Goal: Task Accomplishment & Management: Use online tool/utility

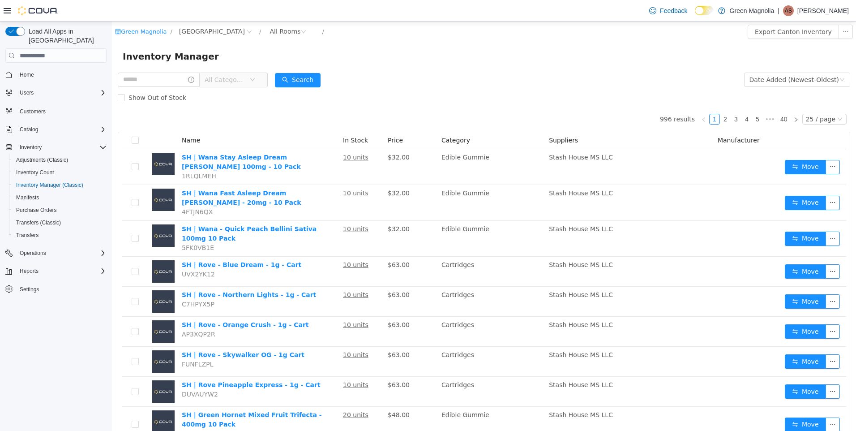
scroll to position [25, 0]
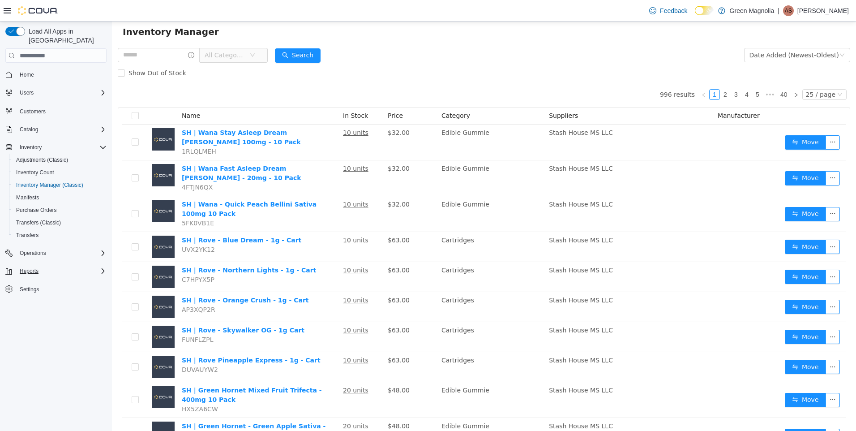
click at [55, 266] on div "Reports" at bounding box center [61, 271] width 90 height 11
click at [28, 343] on span "Reports" at bounding box center [25, 346] width 19 height 7
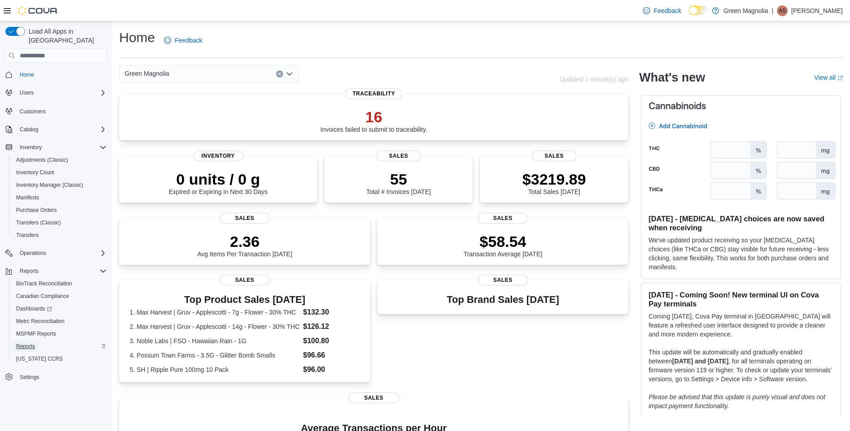
click at [25, 343] on span "Reports" at bounding box center [25, 346] width 19 height 7
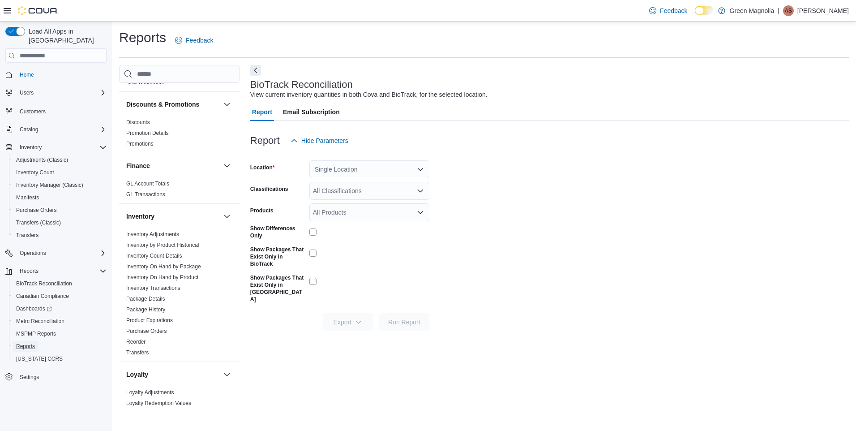
scroll to position [179, 0]
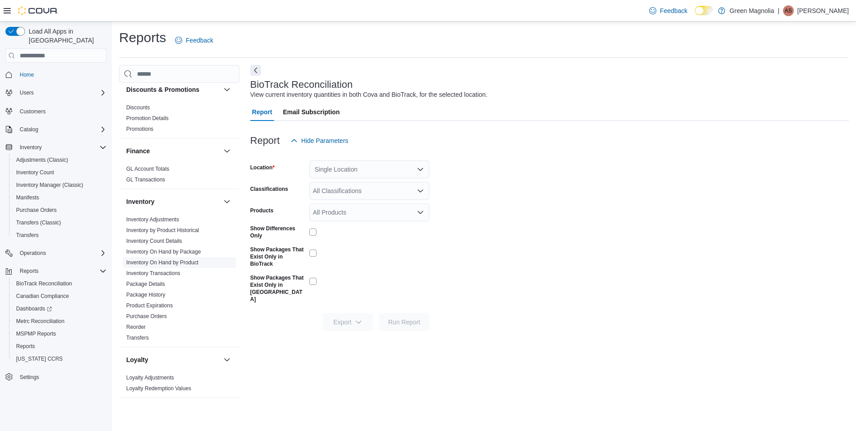
click at [180, 263] on link "Inventory On Hand by Product" at bounding box center [162, 262] width 72 height 6
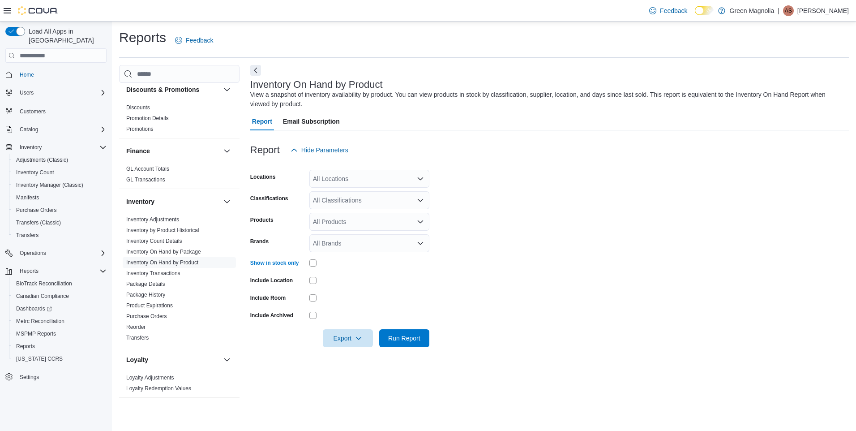
click at [349, 181] on div "All Locations" at bounding box center [369, 179] width 120 height 18
click at [346, 208] on span "[GEOGRAPHIC_DATA]" at bounding box center [361, 206] width 65 height 9
click at [394, 156] on div "Report Hide Parameters" at bounding box center [549, 150] width 599 height 18
click at [395, 201] on div "All Classifications" at bounding box center [369, 200] width 120 height 18
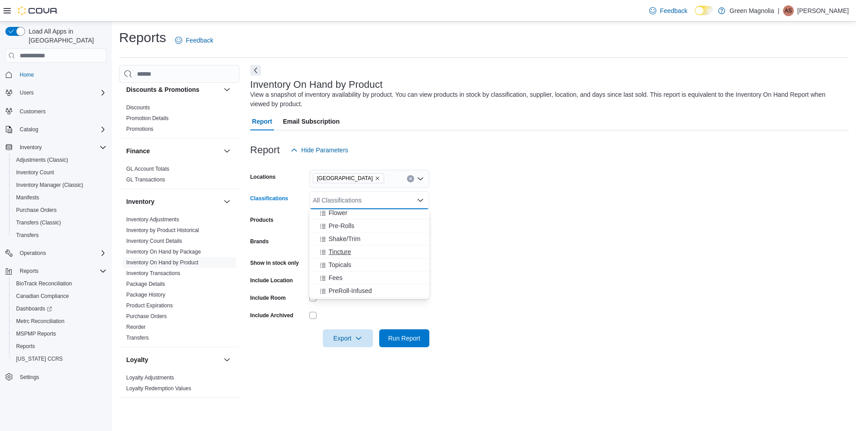
scroll to position [86, 0]
click at [340, 232] on span "Flower" at bounding box center [338, 232] width 19 height 9
click at [441, 208] on form "Locations Canton Classifications Flower Products All Products Brands All Brands…" at bounding box center [549, 253] width 599 height 188
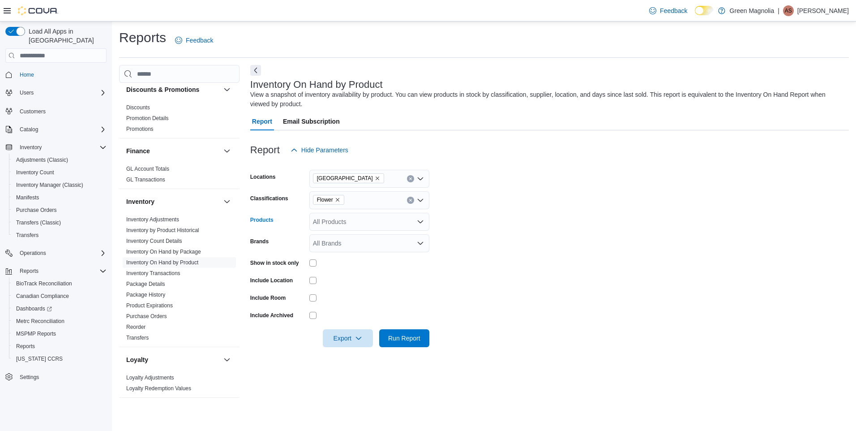
click at [383, 222] on div "All Products" at bounding box center [369, 222] width 120 height 18
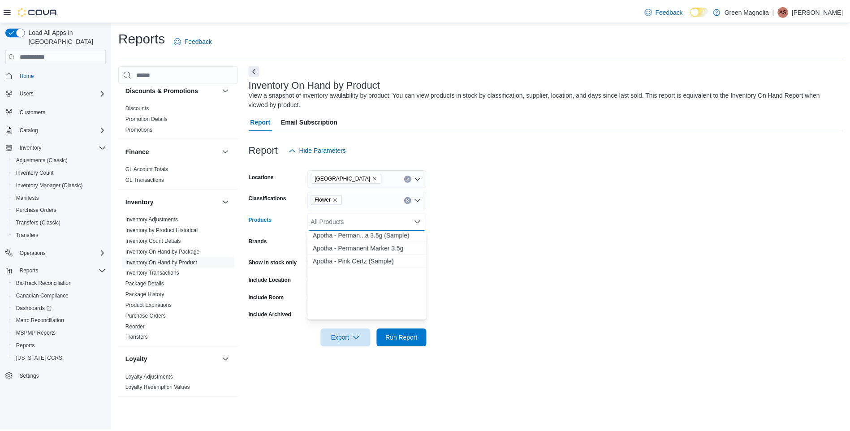
scroll to position [717, 0]
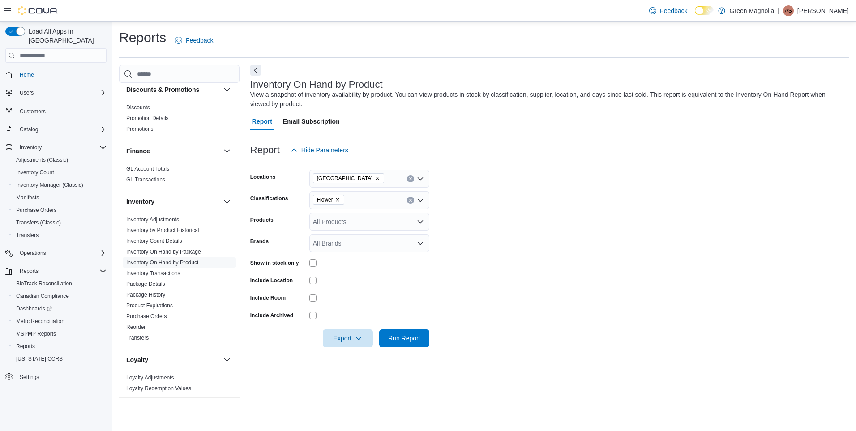
click at [469, 242] on form "Locations Canton Classifications Flower Products All Products Brands All Brands…" at bounding box center [549, 253] width 599 height 188
click at [421, 244] on icon "Open list of options" at bounding box center [420, 243] width 5 height 3
click at [460, 228] on form "Locations Canton Classifications Flower Products All Products Brands All Brands…" at bounding box center [549, 253] width 599 height 188
click at [411, 336] on span "Run Report" at bounding box center [404, 337] width 32 height 9
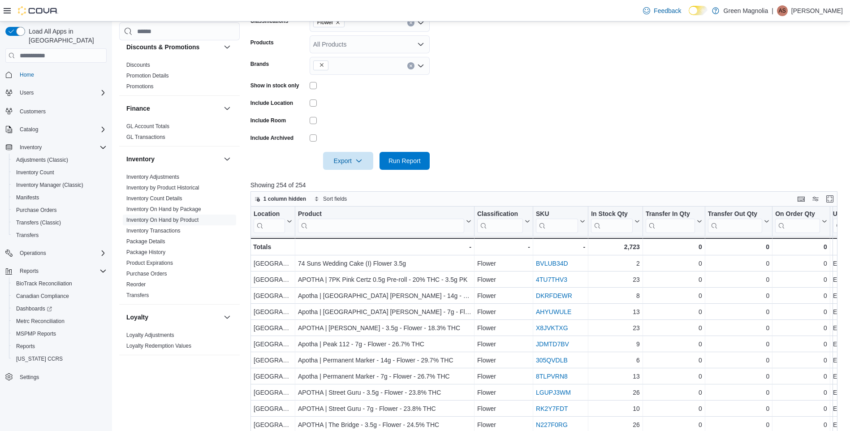
scroll to position [179, 0]
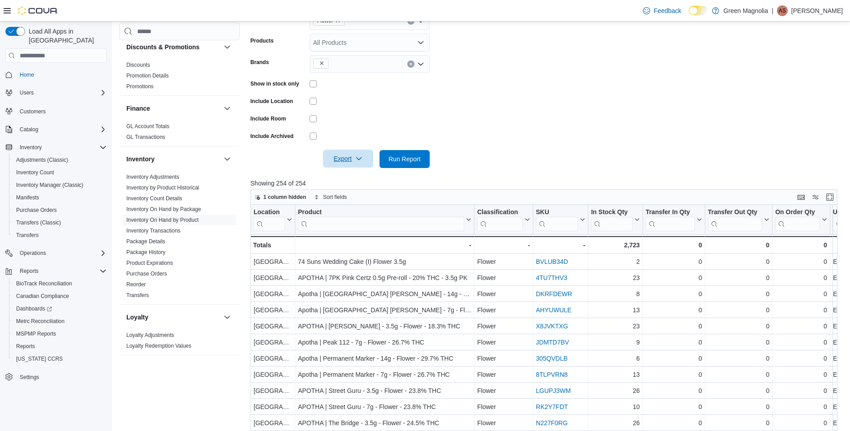
click at [362, 159] on icon "button" at bounding box center [358, 158] width 7 height 7
click at [356, 173] on button "Export to Excel" at bounding box center [349, 177] width 51 height 18
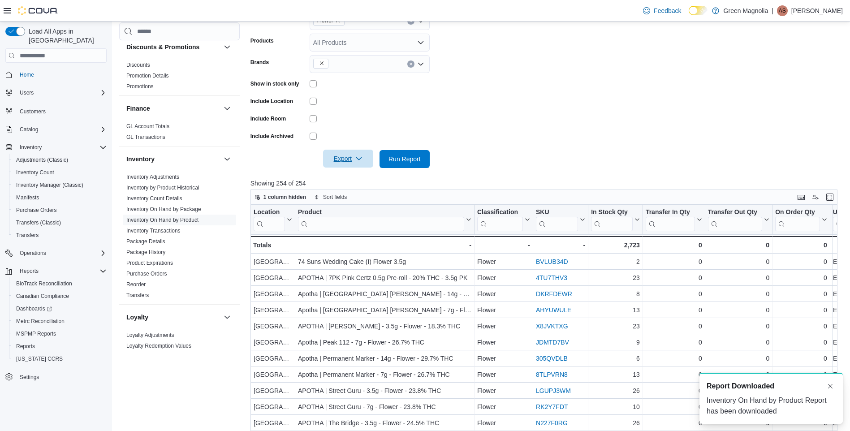
scroll to position [0, 0]
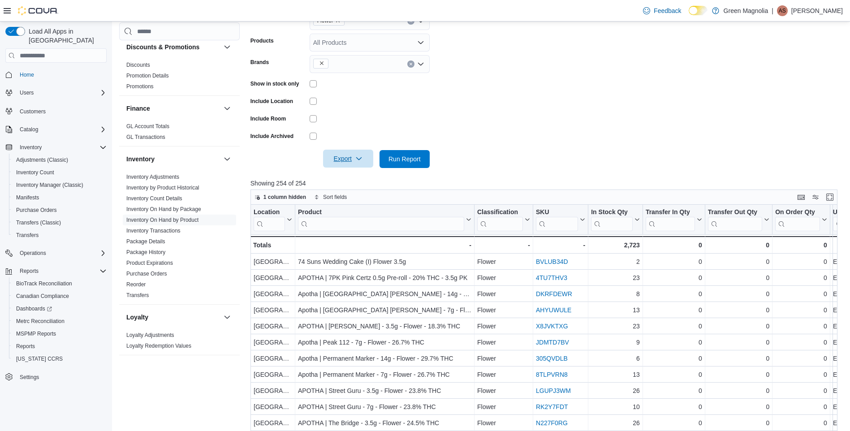
click at [842, 56] on form "Locations Canton Classifications Flower Products All Products Brands Show in st…" at bounding box center [546, 74] width 593 height 188
